Goal: Information Seeking & Learning: Learn about a topic

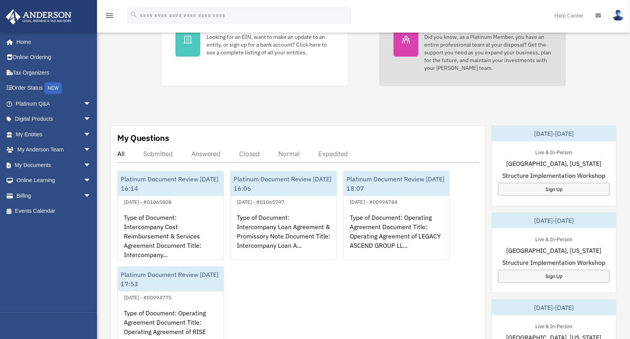
scroll to position [233, 0]
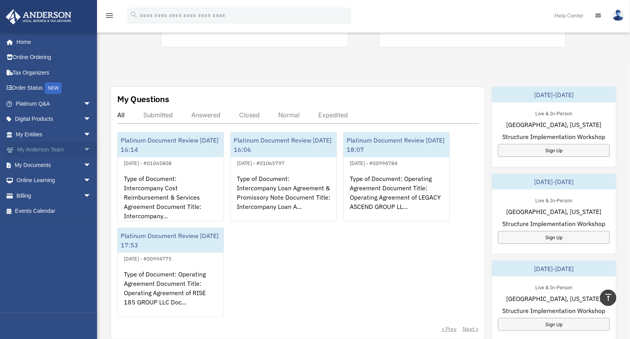
click at [84, 150] on span "arrow_drop_down" at bounding box center [92, 150] width 16 height 16
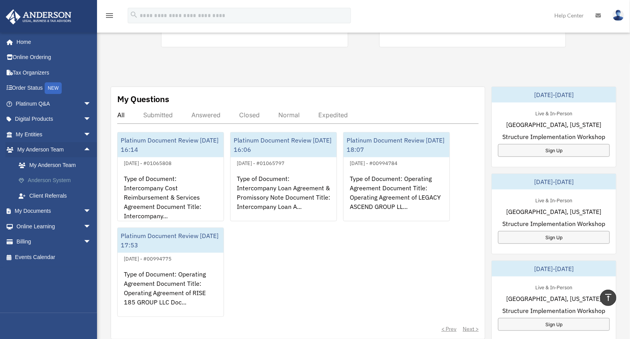
click at [73, 180] on link "Anderson System" at bounding box center [57, 181] width 92 height 16
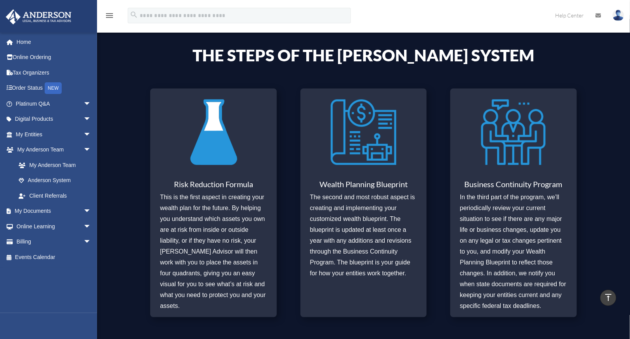
scroll to position [321, 0]
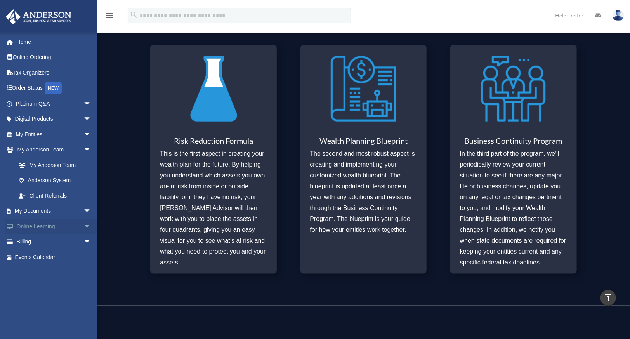
click at [72, 227] on link "Online Learning arrow_drop_down" at bounding box center [53, 227] width 97 height 16
click at [84, 226] on span "arrow_drop_down" at bounding box center [92, 227] width 16 height 16
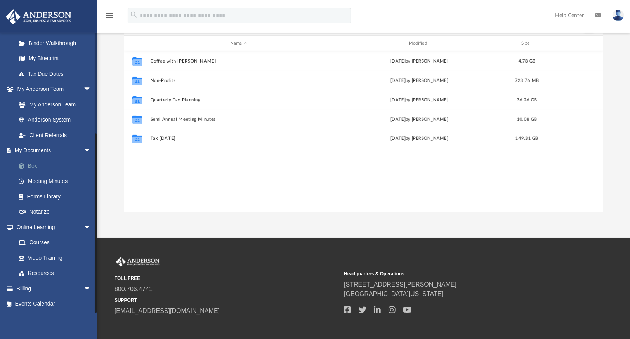
scroll to position [78, 0]
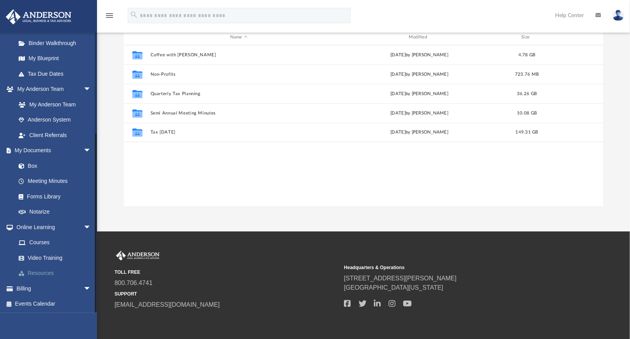
click at [42, 270] on link "Resources" at bounding box center [57, 274] width 92 height 16
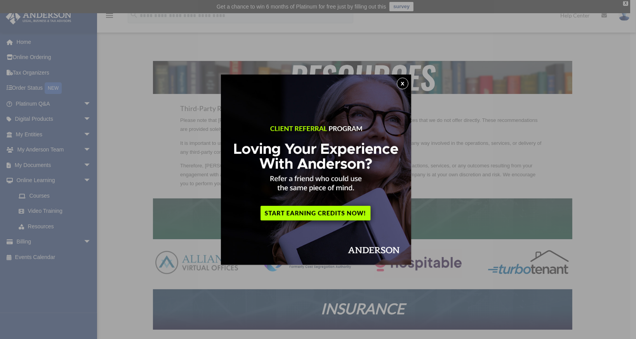
click at [404, 85] on button "x" at bounding box center [403, 84] width 12 height 12
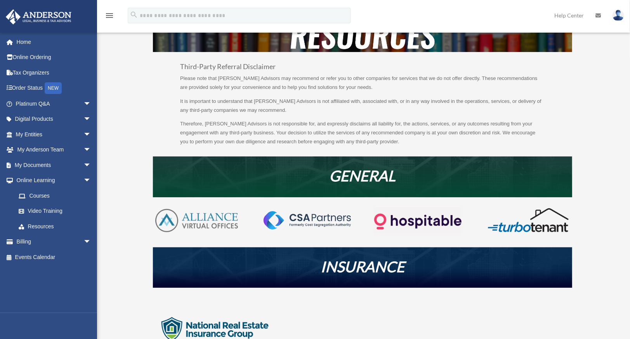
scroll to position [117, 0]
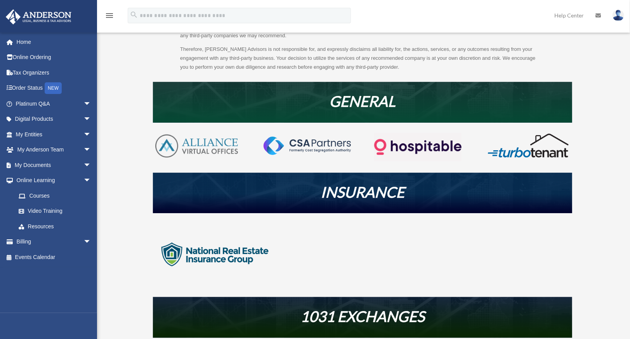
click at [367, 199] on em "INSURANCE" at bounding box center [363, 192] width 84 height 18
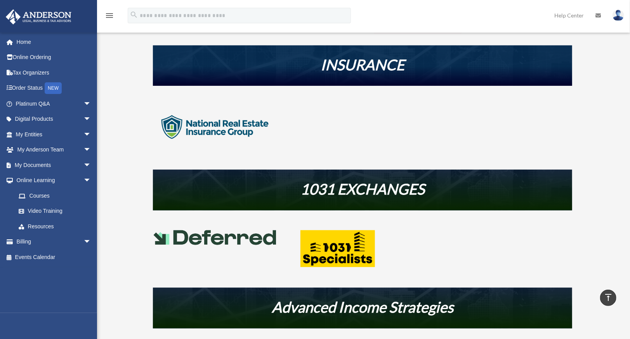
scroll to position [233, 0]
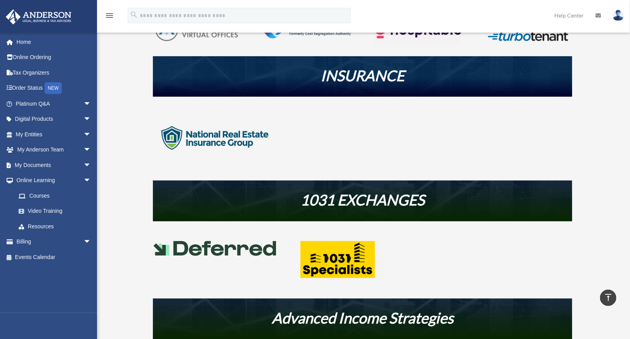
click at [243, 139] on img at bounding box center [215, 138] width 124 height 62
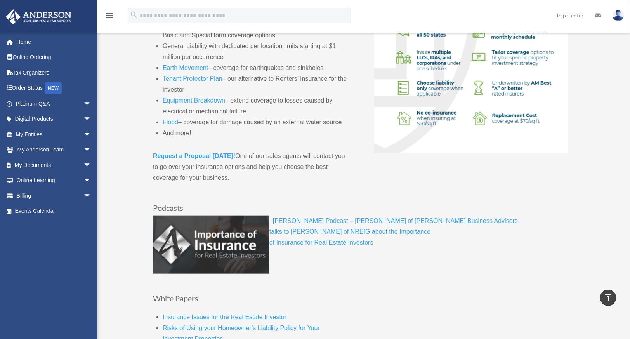
scroll to position [272, 0]
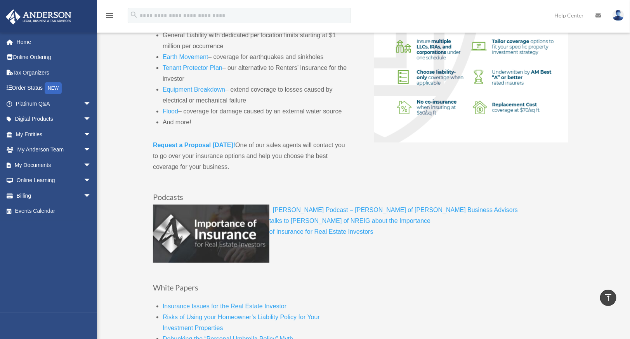
click at [195, 142] on strong "Request a Proposal today!" at bounding box center [194, 145] width 82 height 7
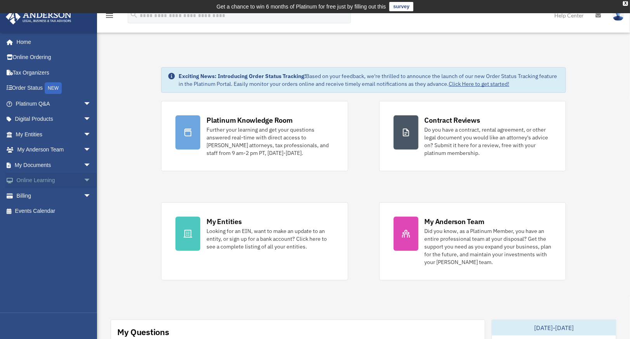
click at [75, 180] on link "Online Learning arrow_drop_down" at bounding box center [53, 181] width 97 height 16
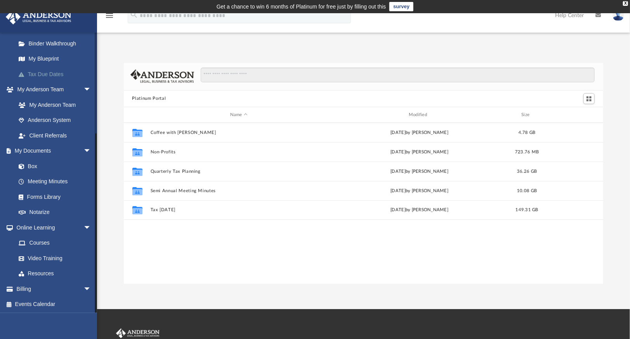
scroll to position [153, 0]
click at [38, 241] on link "Courses" at bounding box center [57, 243] width 92 height 16
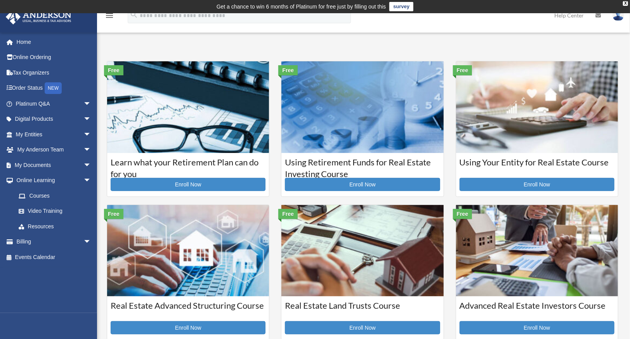
click at [511, 134] on img at bounding box center [537, 106] width 162 height 91
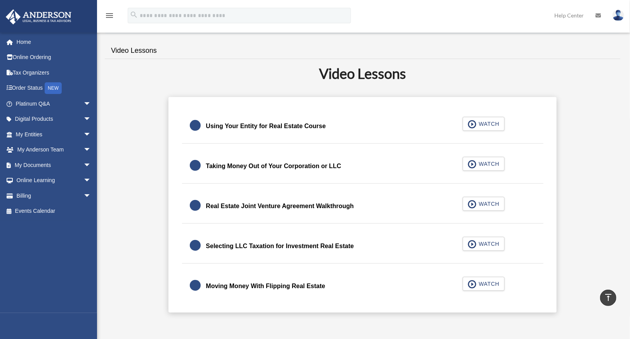
scroll to position [194, 0]
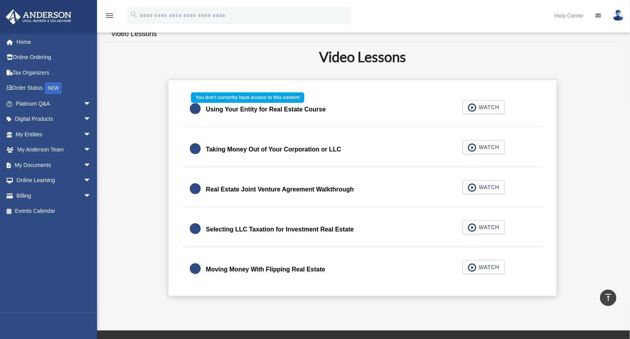
click at [191, 113] on div "Using Your Entity for Real Estate Course WATCH" at bounding box center [362, 109] width 381 height 35
click at [478, 109] on div "Using Your Entity for Real Estate Course WATCH" at bounding box center [362, 109] width 381 height 35
click at [472, 105] on div "Using Your Entity for Real Estate Course WATCH" at bounding box center [362, 109] width 381 height 35
click at [533, 112] on div "Using Your Entity for Real Estate Course WATCH" at bounding box center [362, 109] width 381 height 35
click at [311, 110] on div "Using Your Entity for Real Estate Course WATCH" at bounding box center [362, 109] width 381 height 35
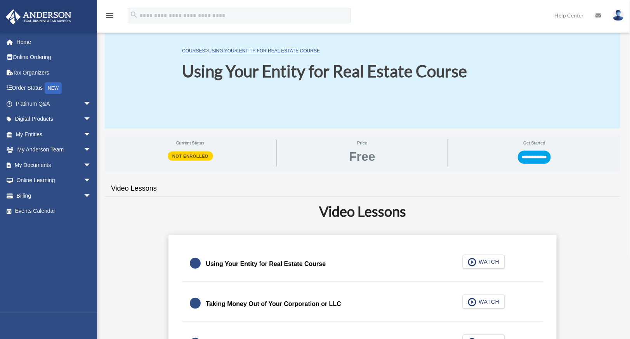
scroll to position [39, 0]
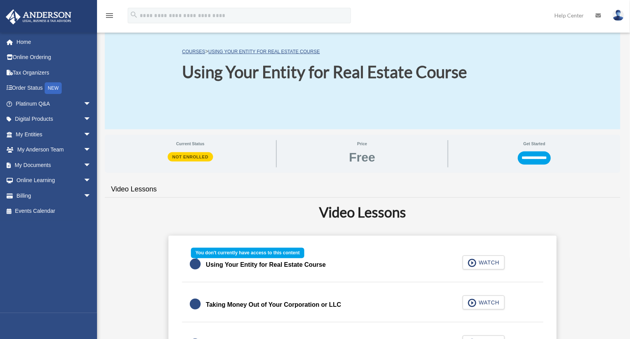
click at [481, 262] on div "Using Your Entity for Real Estate Course WATCH" at bounding box center [362, 265] width 381 height 35
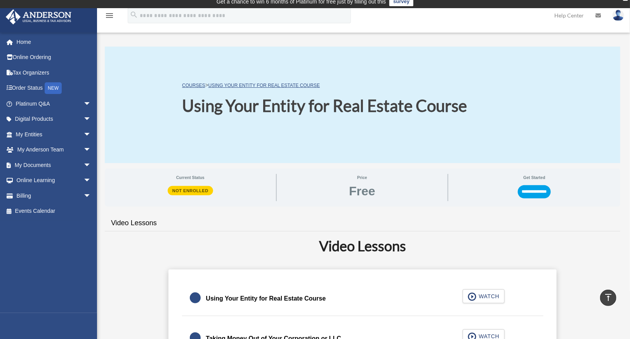
scroll to position [0, 0]
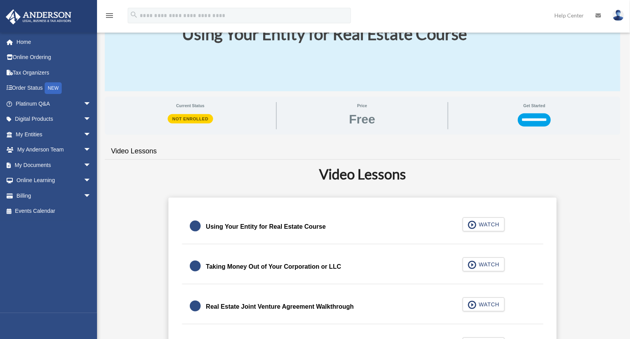
scroll to position [78, 0]
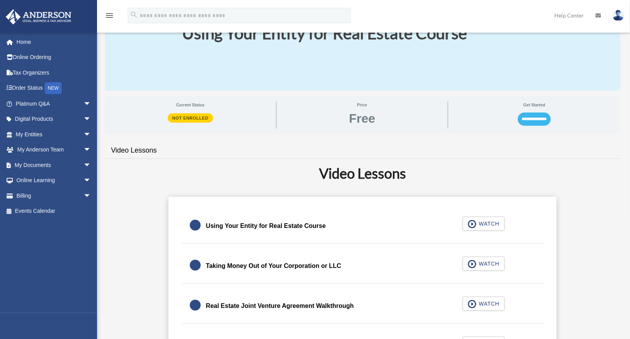
click at [529, 117] on input "**********" at bounding box center [534, 119] width 33 height 13
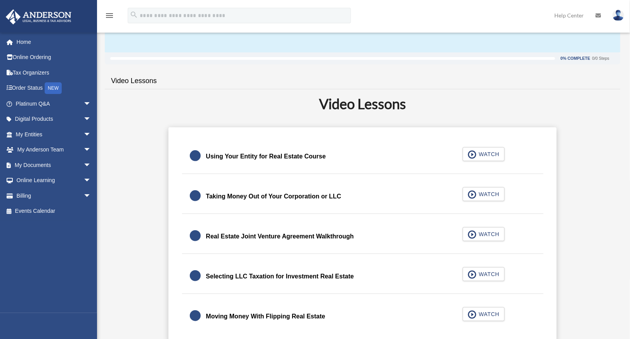
scroll to position [117, 0]
click at [474, 153] on span "button" at bounding box center [472, 154] width 9 height 9
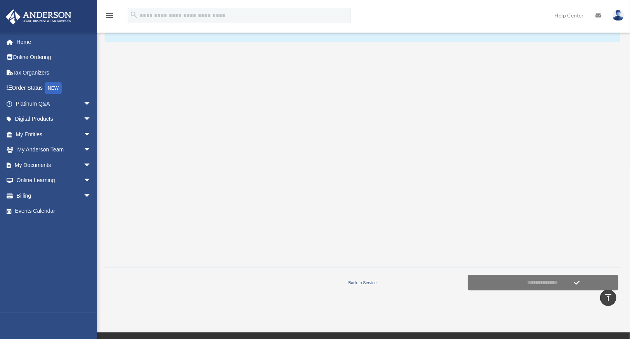
scroll to position [117, 0]
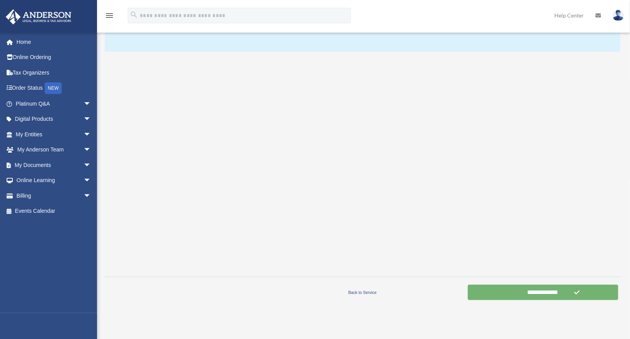
click at [556, 296] on input "**********" at bounding box center [543, 293] width 151 height 16
click at [532, 295] on input "**********" at bounding box center [543, 293] width 151 height 16
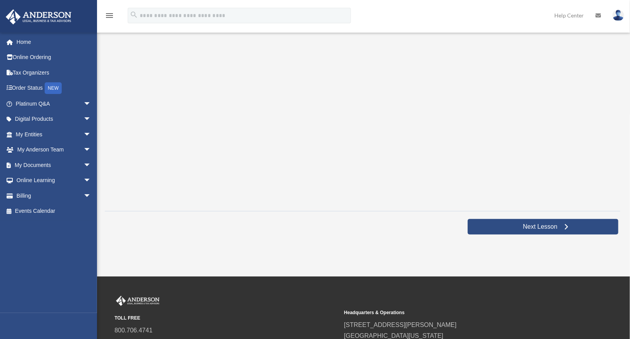
scroll to position [194, 0]
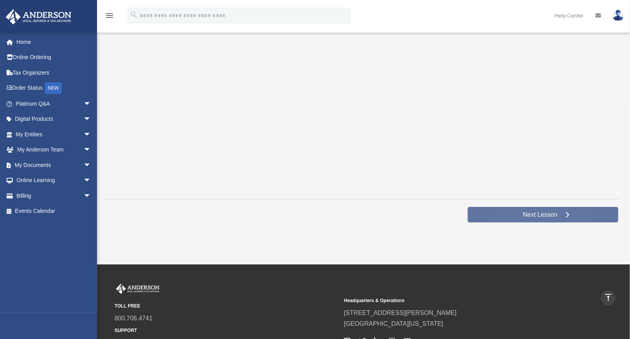
click at [550, 214] on span "Next Lesson" at bounding box center [540, 215] width 47 height 8
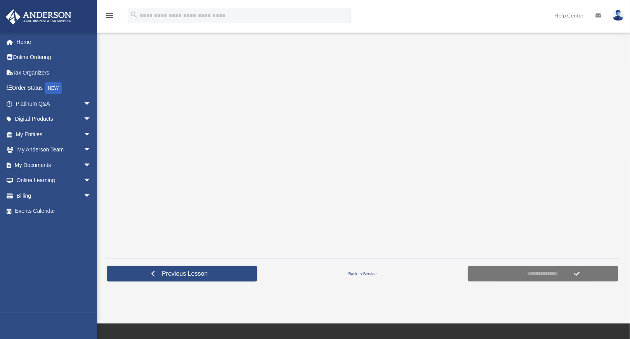
scroll to position [155, 0]
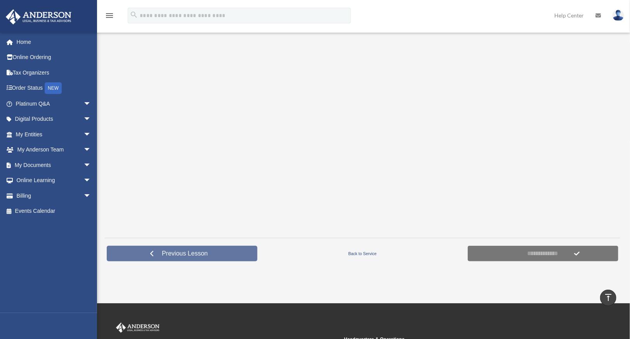
click at [201, 254] on span "Previous Lesson" at bounding box center [185, 254] width 58 height 8
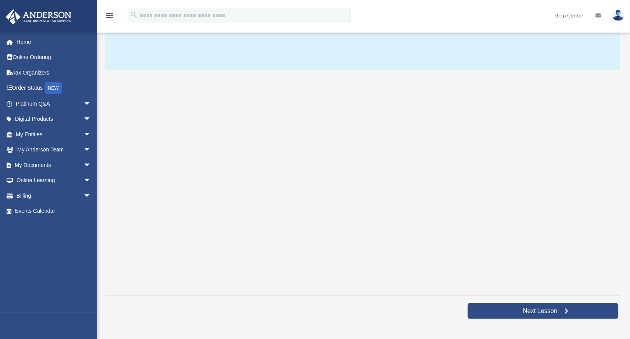
scroll to position [117, 0]
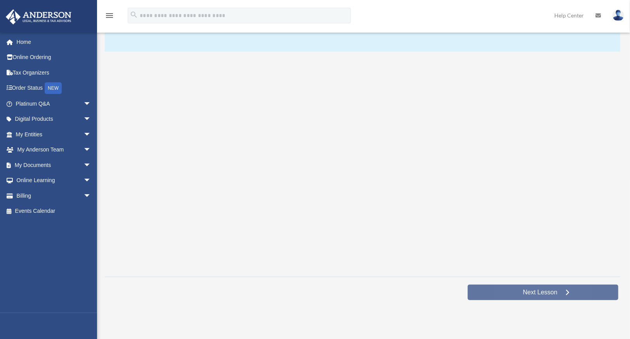
click at [513, 298] on link "Next Lesson" at bounding box center [543, 293] width 151 height 16
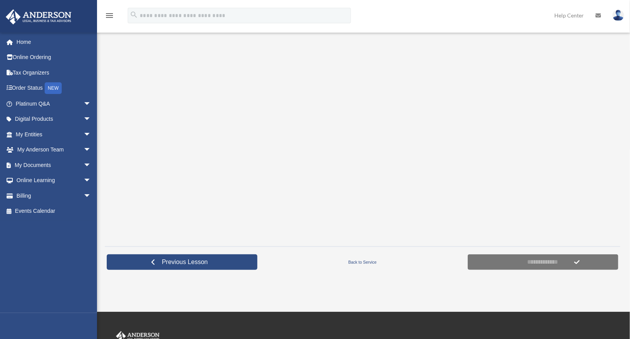
scroll to position [158, 0]
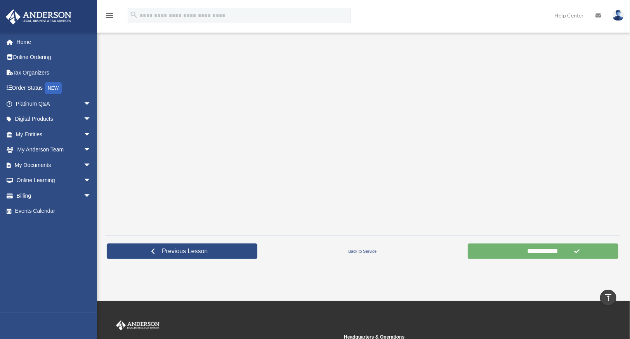
click at [534, 256] on input "**********" at bounding box center [543, 252] width 151 height 16
click at [575, 250] on form "**********" at bounding box center [543, 252] width 151 height 16
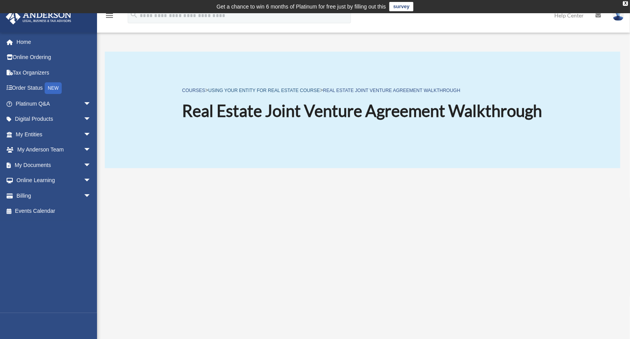
click at [227, 92] on link "Using Your Entity for Real Estate Course" at bounding box center [264, 90] width 111 height 5
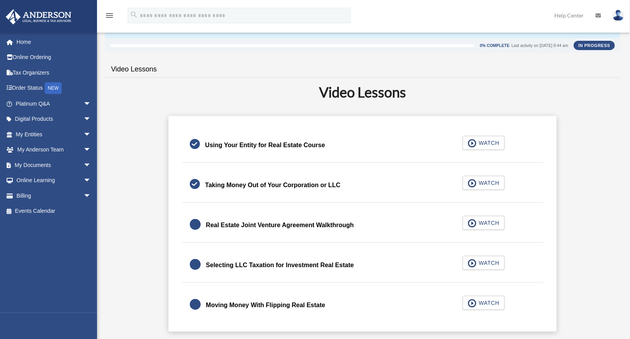
scroll to position [130, 0]
click at [476, 263] on span "button" at bounding box center [472, 263] width 9 height 9
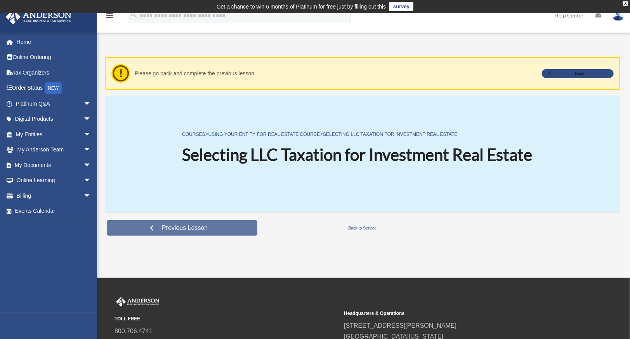
click at [233, 224] on link "Previous Lesson" at bounding box center [182, 228] width 151 height 16
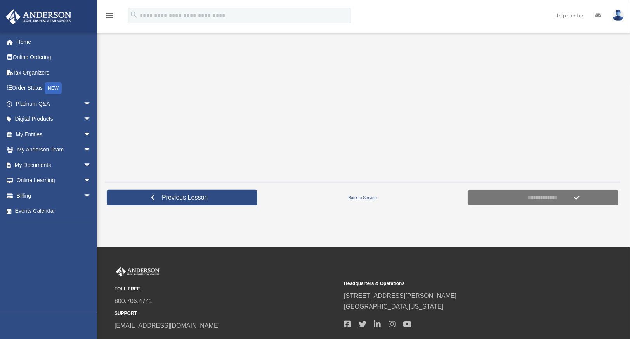
scroll to position [235, 0]
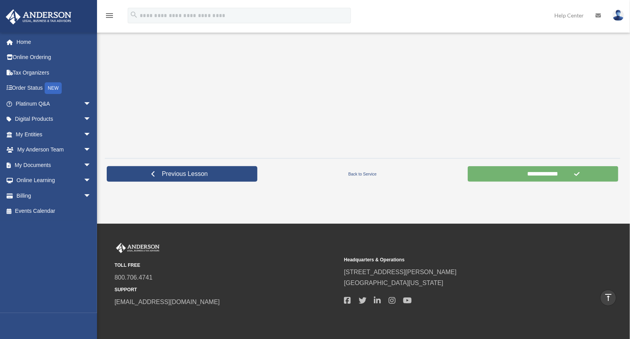
click at [559, 170] on input "**********" at bounding box center [543, 174] width 151 height 16
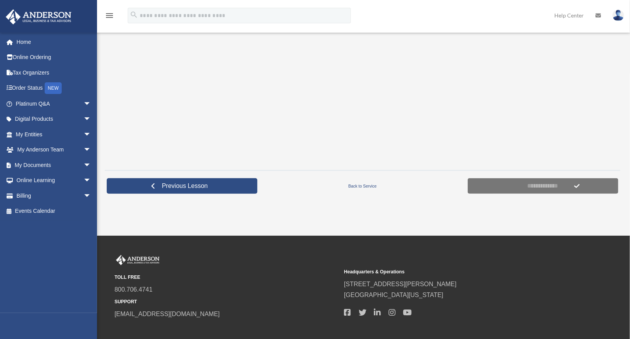
scroll to position [246, 0]
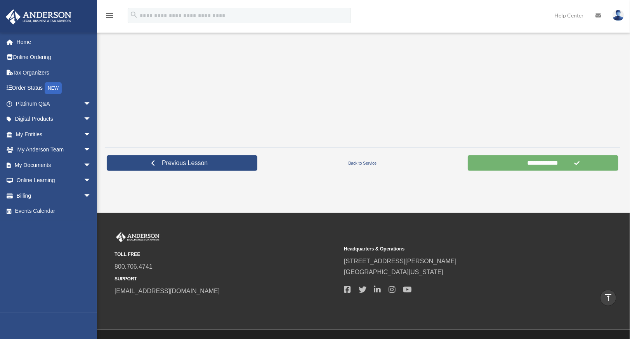
click at [584, 164] on input "**********" at bounding box center [543, 163] width 151 height 16
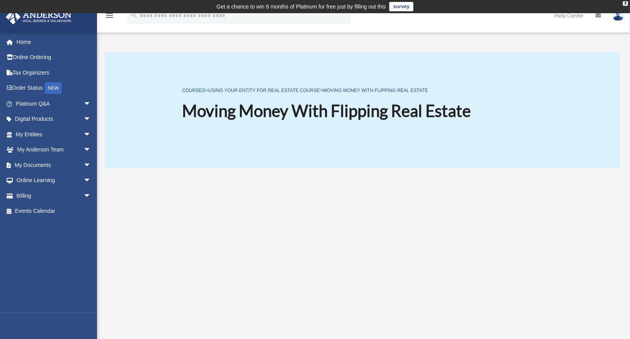
click at [197, 90] on link "COURSES" at bounding box center [193, 90] width 23 height 5
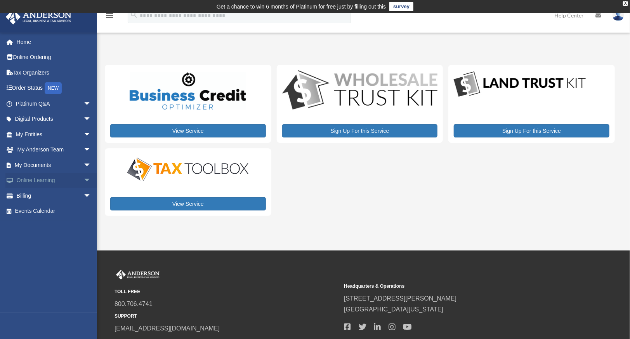
click at [61, 179] on link "Online Learning arrow_drop_down" at bounding box center [53, 181] width 97 height 16
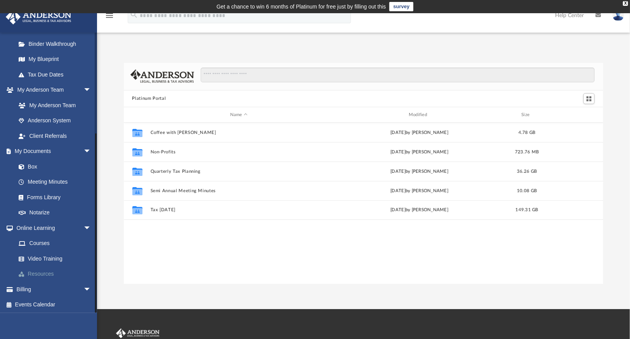
scroll to position [153, 0]
click at [37, 238] on link "Courses" at bounding box center [57, 243] width 92 height 16
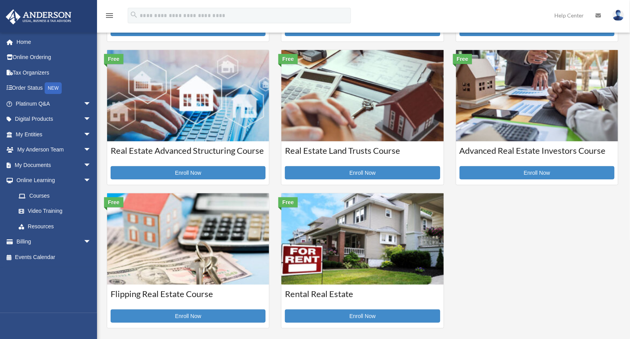
scroll to position [194, 0]
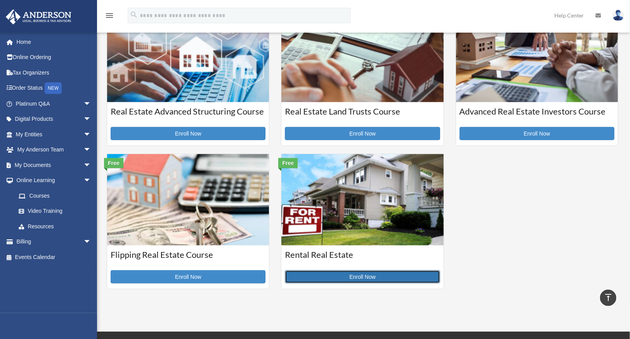
click at [340, 277] on link "Enroll Now" at bounding box center [362, 276] width 155 height 13
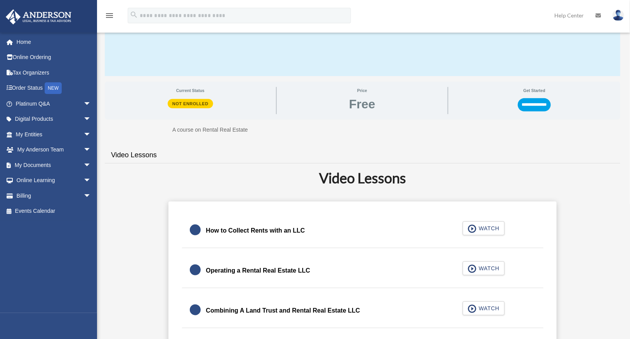
scroll to position [78, 0]
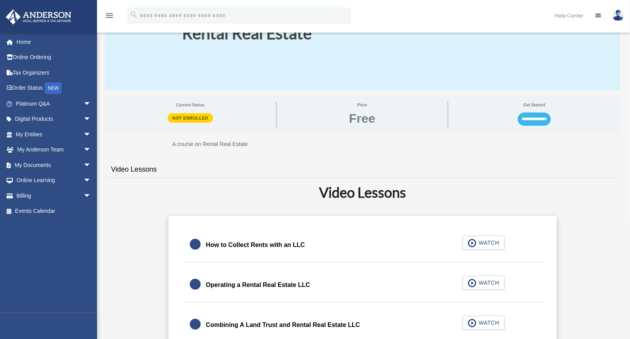
click at [542, 121] on input "**********" at bounding box center [534, 119] width 33 height 13
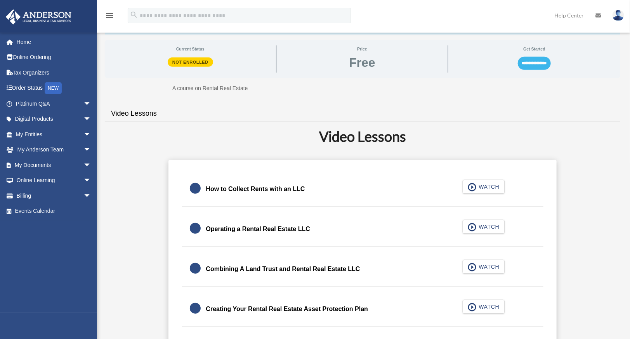
scroll to position [155, 0]
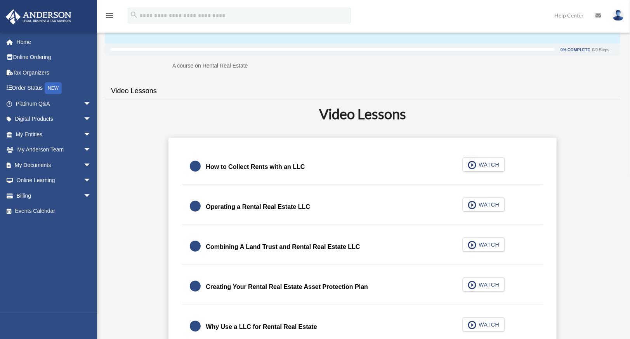
scroll to position [129, 0]
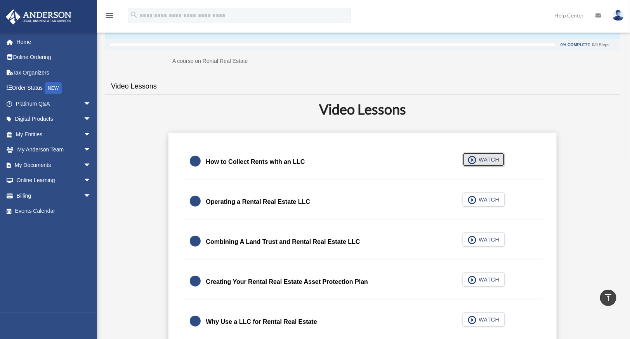
click at [475, 159] on span "button" at bounding box center [472, 160] width 9 height 9
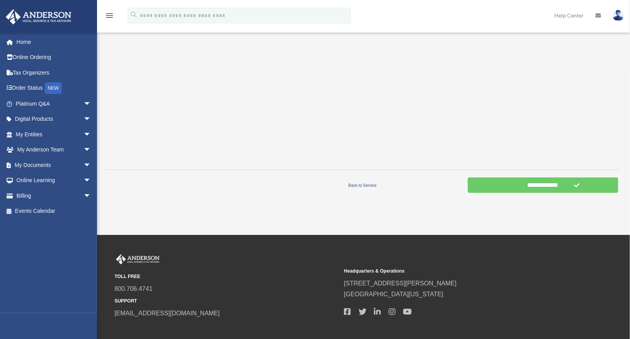
scroll to position [226, 0]
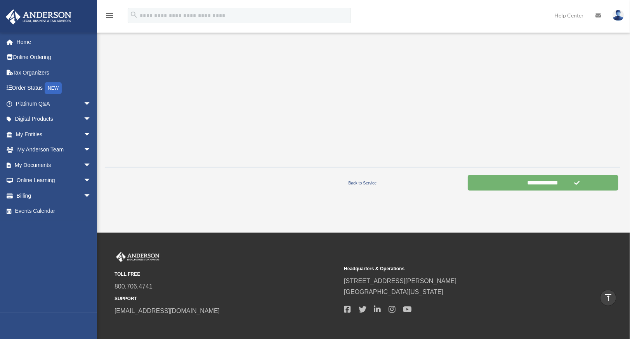
click at [515, 186] on input "**********" at bounding box center [543, 183] width 151 height 16
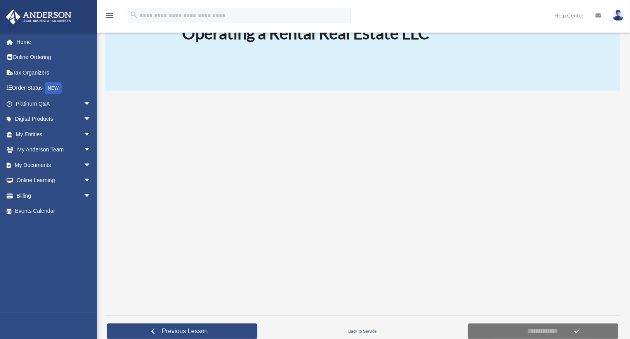
scroll to position [117, 0]
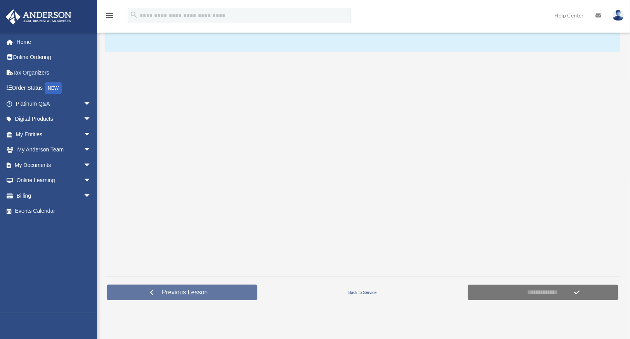
click at [182, 295] on span "Previous Lesson" at bounding box center [185, 293] width 58 height 8
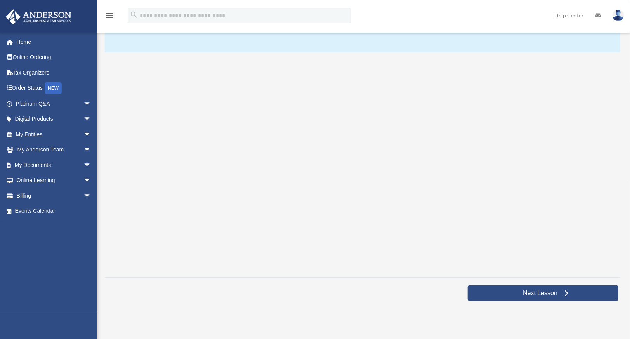
scroll to position [117, 0]
click at [531, 292] on span "Next Lesson" at bounding box center [540, 293] width 47 height 8
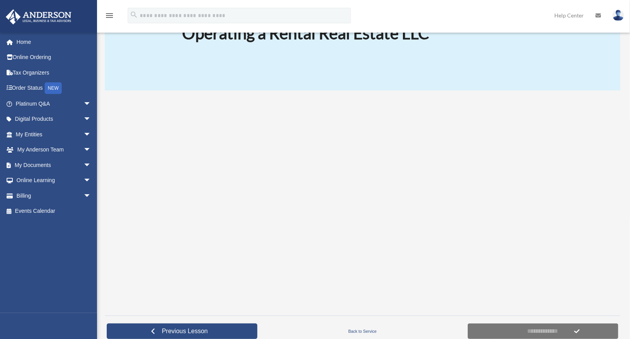
scroll to position [117, 0]
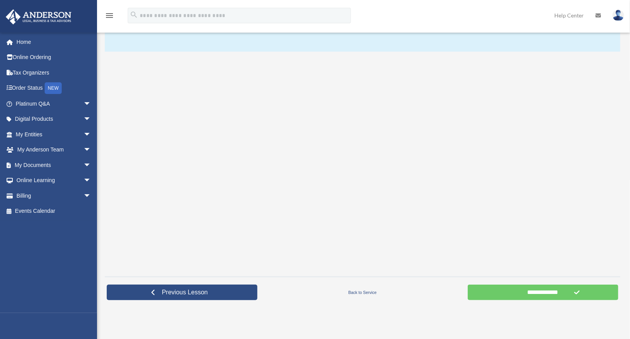
click at [578, 294] on form "**********" at bounding box center [543, 293] width 151 height 16
click at [538, 294] on input "**********" at bounding box center [543, 293] width 151 height 16
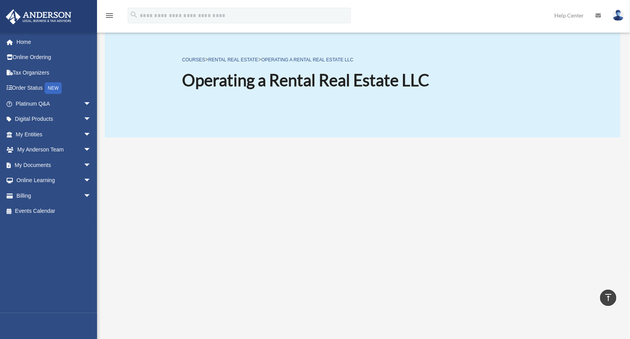
scroll to position [0, 0]
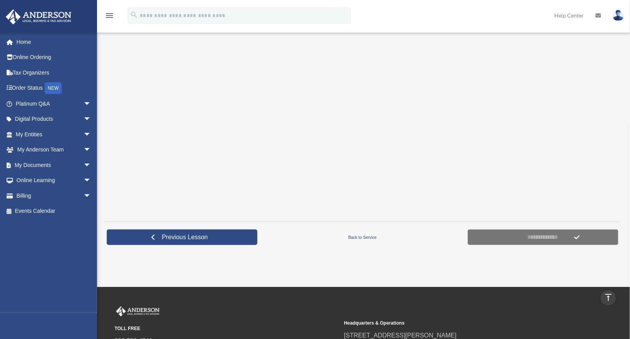
scroll to position [129, 0]
